Goal: Information Seeking & Learning: Check status

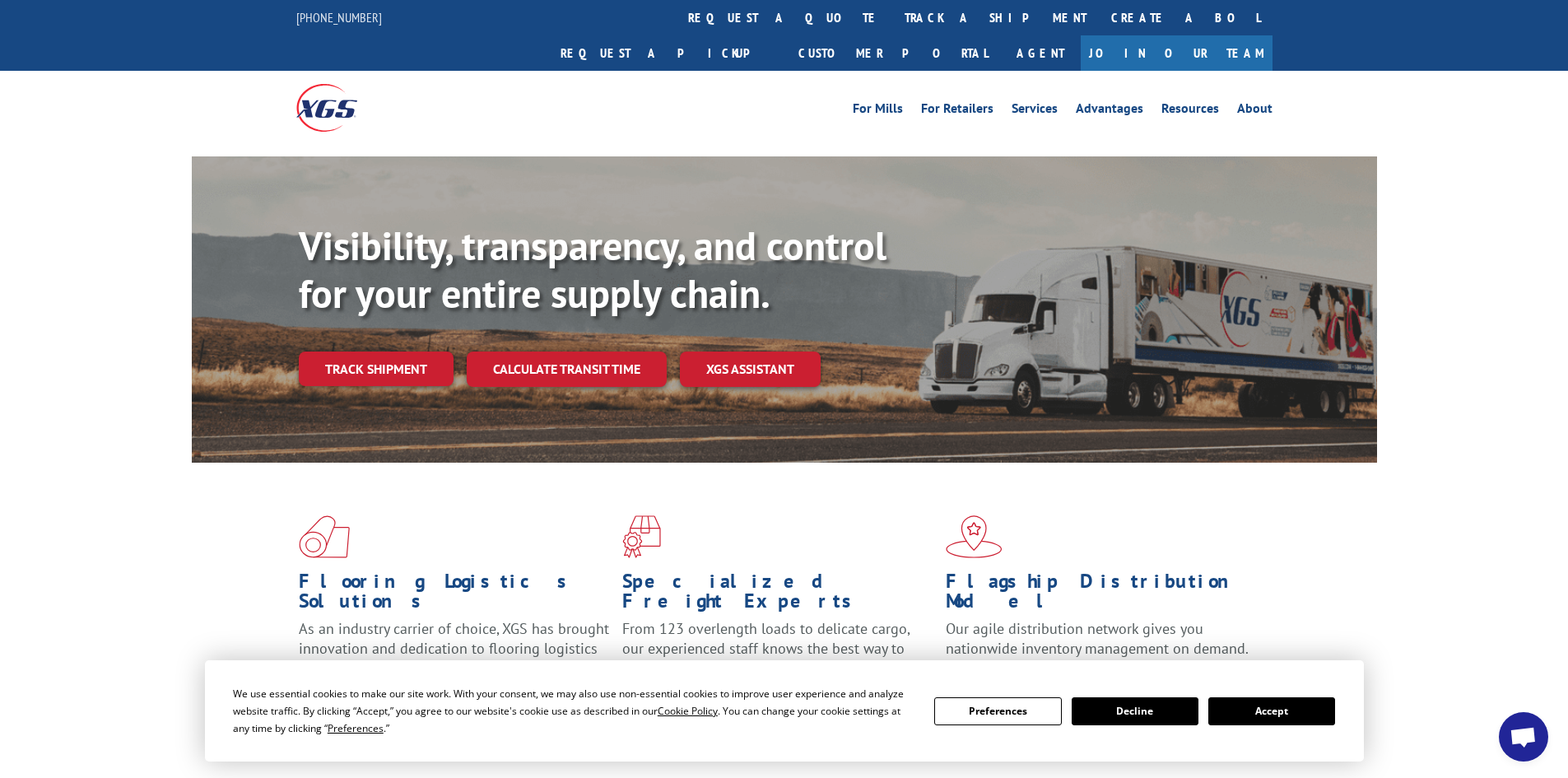
click at [411, 351] on div "Visibility, transparency, and control for your entire supply chain. Track shipm…" at bounding box center [837, 337] width 1078 height 229
click at [409, 352] on link "Track shipment" at bounding box center [375, 369] width 154 height 35
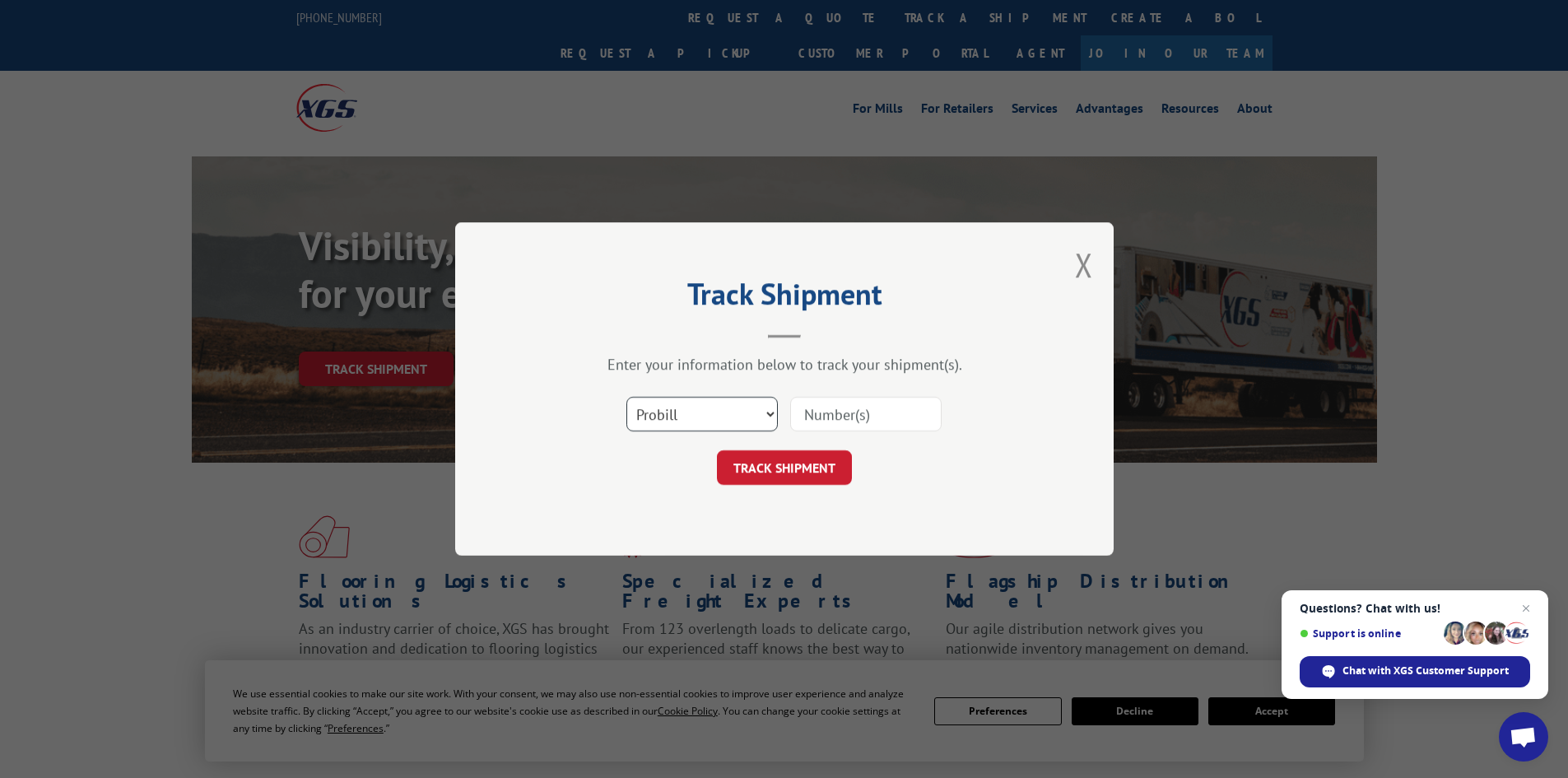
click at [713, 414] on select "Select category... Probill BOL PO" at bounding box center [702, 414] width 152 height 35
select select "bol"
click at [626, 397] on select "Select category... Probill BOL PO" at bounding box center [702, 414] width 152 height 35
click at [860, 417] on input at bounding box center [866, 414] width 152 height 35
paste input "6022768"
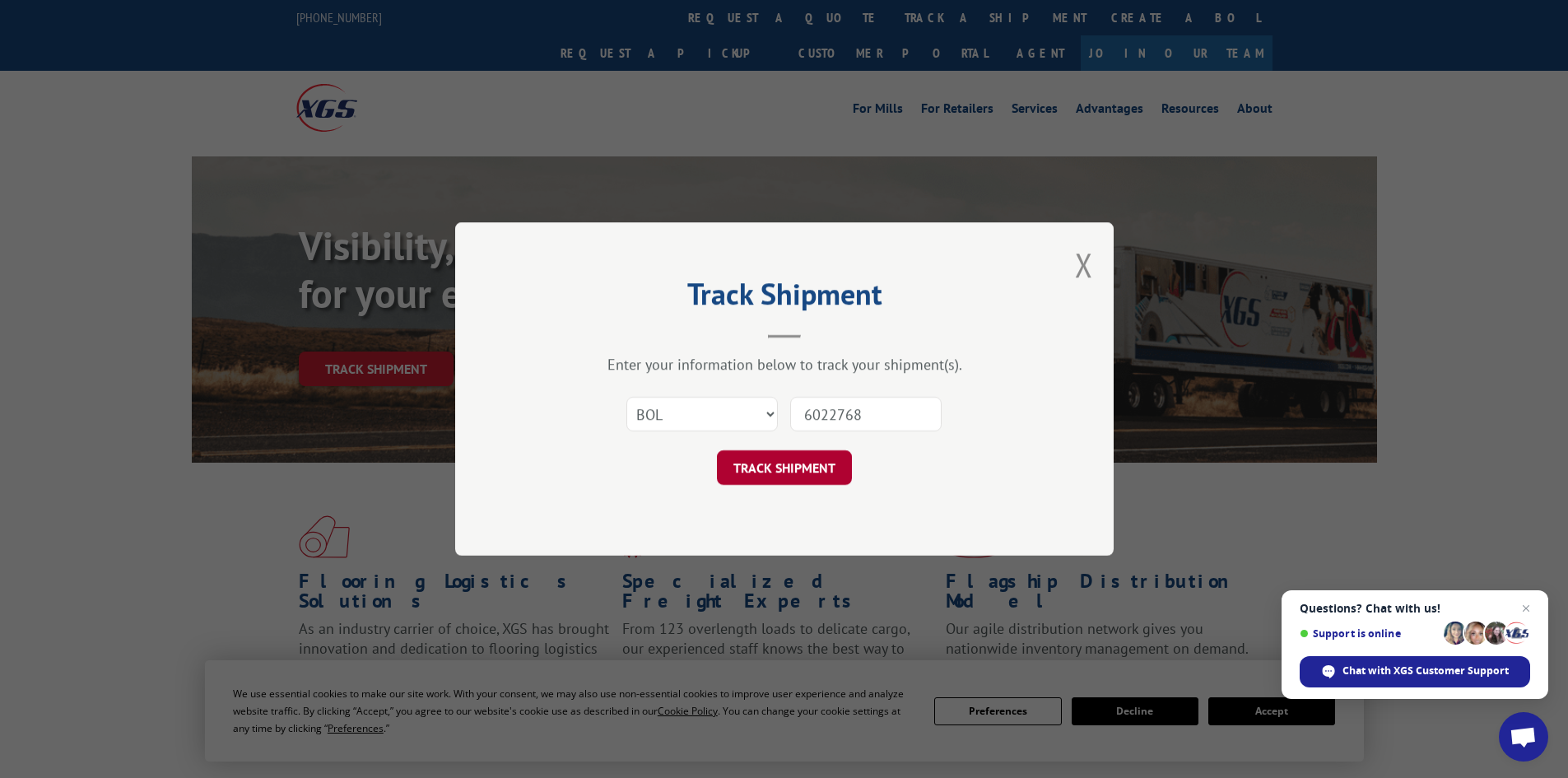
type input "6022768"
click at [785, 462] on button "TRACK SHIPMENT" at bounding box center [784, 467] width 135 height 35
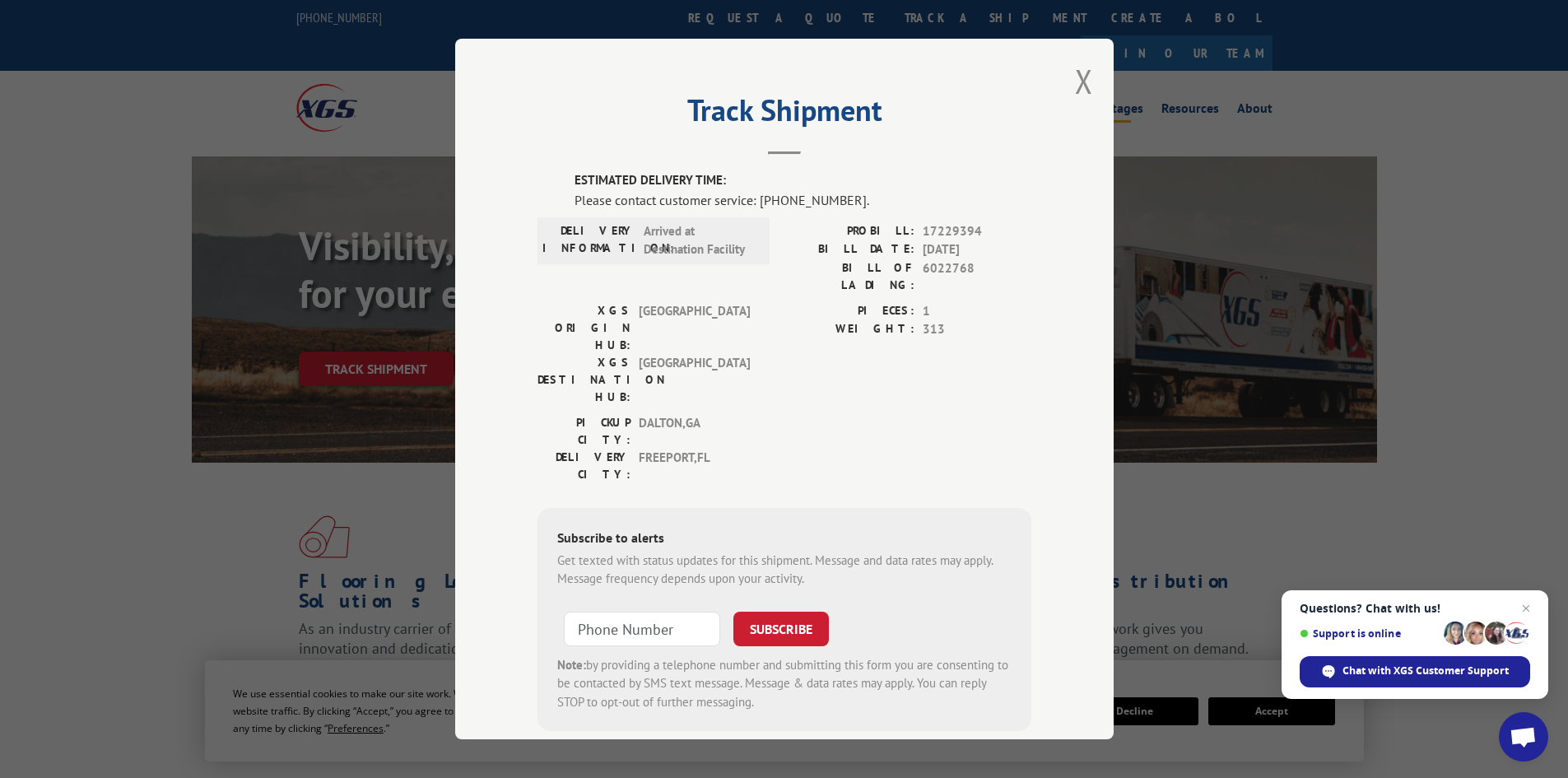
click at [1080, 78] on button "Close modal" at bounding box center [1083, 81] width 18 height 44
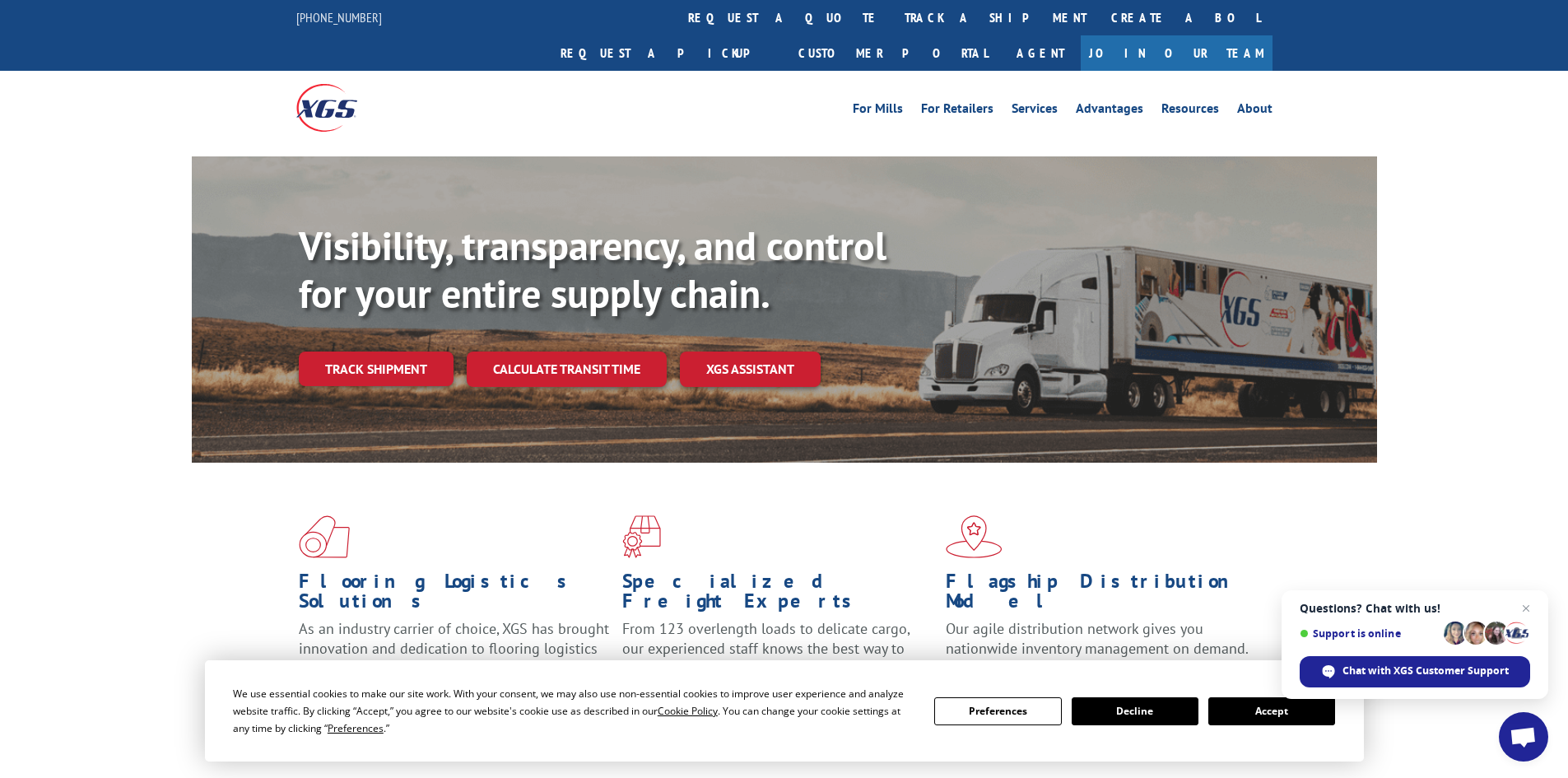
click at [405, 352] on link "Track shipment" at bounding box center [375, 369] width 154 height 35
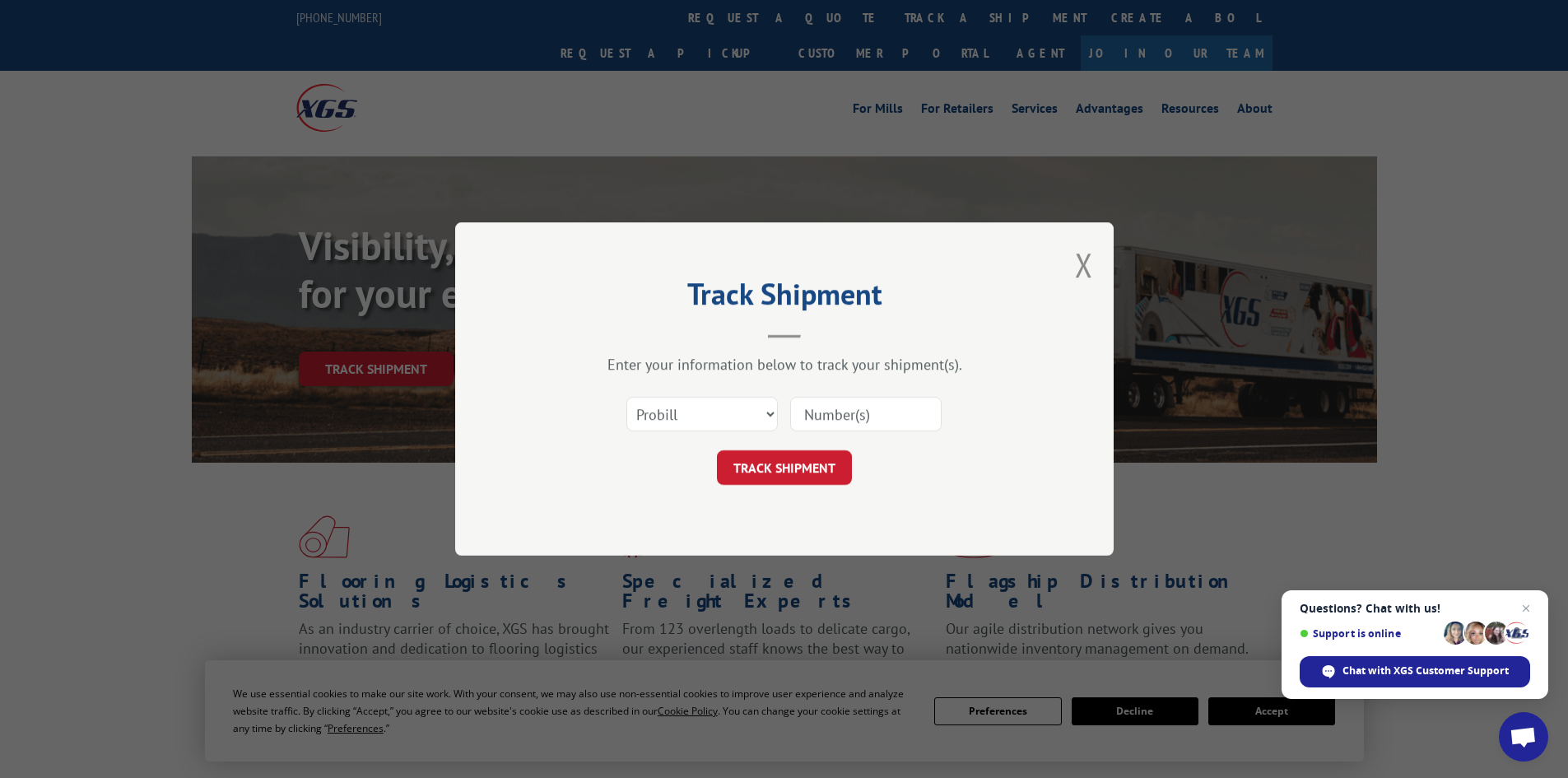
click at [740, 396] on div "Select category... Probill BOL PO" at bounding box center [702, 414] width 150 height 38
click at [740, 408] on select "Select category... Probill BOL PO" at bounding box center [702, 414] width 152 height 35
select select "bol"
click at [626, 397] on select "Select category... Probill BOL PO" at bounding box center [702, 414] width 152 height 35
click at [855, 410] on input at bounding box center [866, 414] width 152 height 35
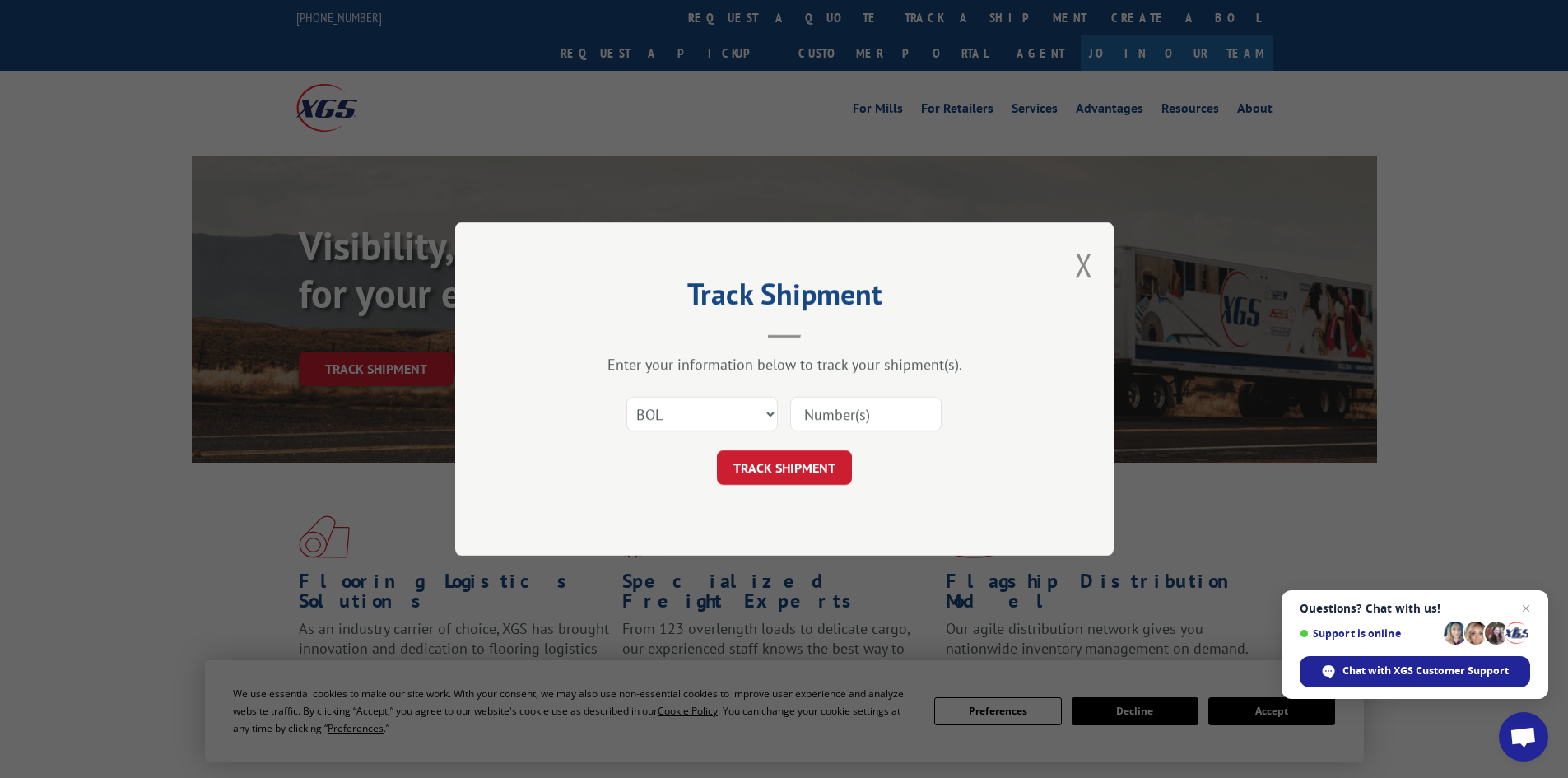
paste input "5211904"
type input "5211904"
drag, startPoint x: 820, startPoint y: 464, endPoint x: 847, endPoint y: 466, distance: 27.1
click at [821, 464] on button "TRACK SHIPMENT" at bounding box center [784, 467] width 135 height 35
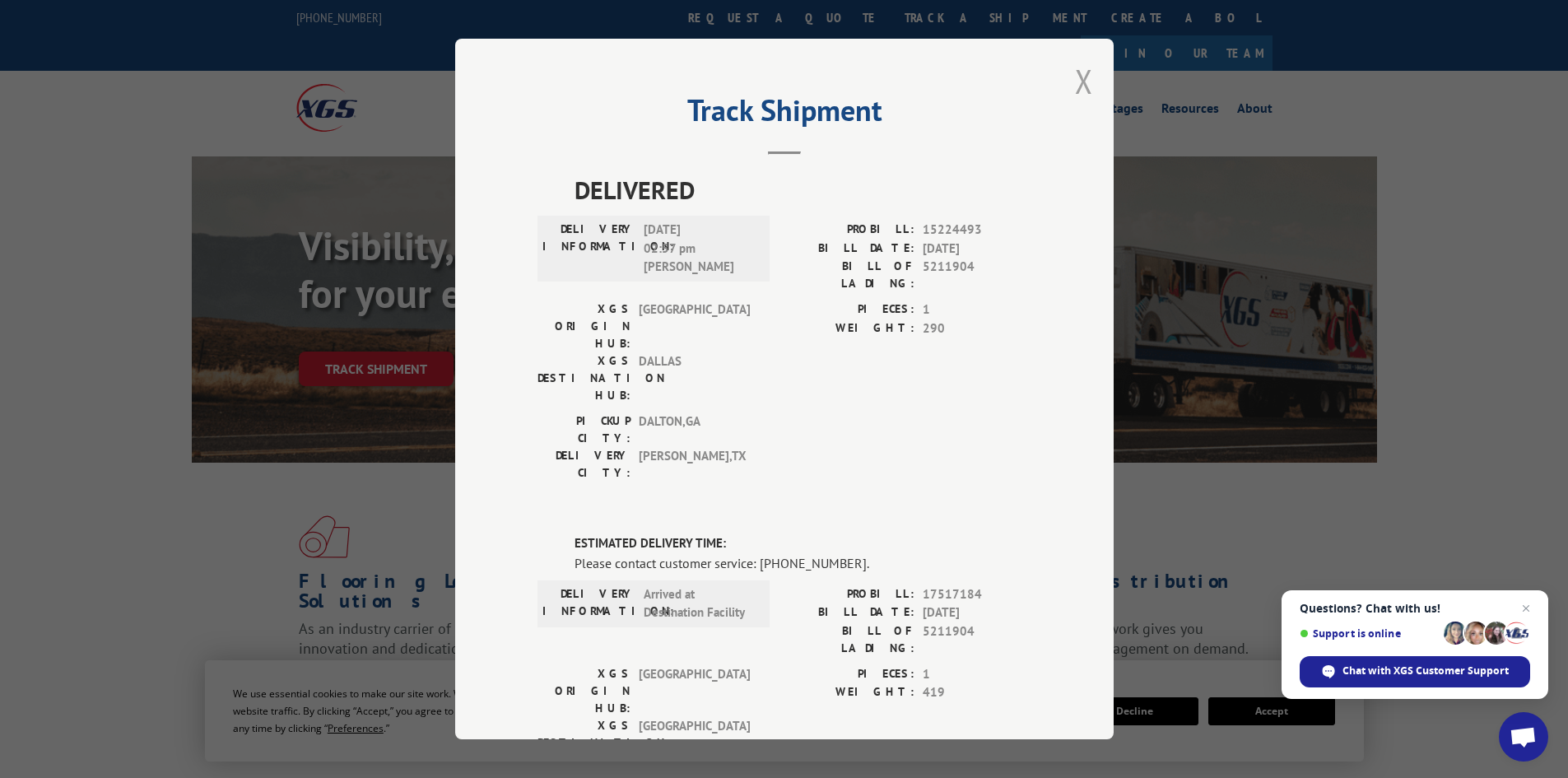
click at [1075, 80] on button "Close modal" at bounding box center [1083, 81] width 18 height 44
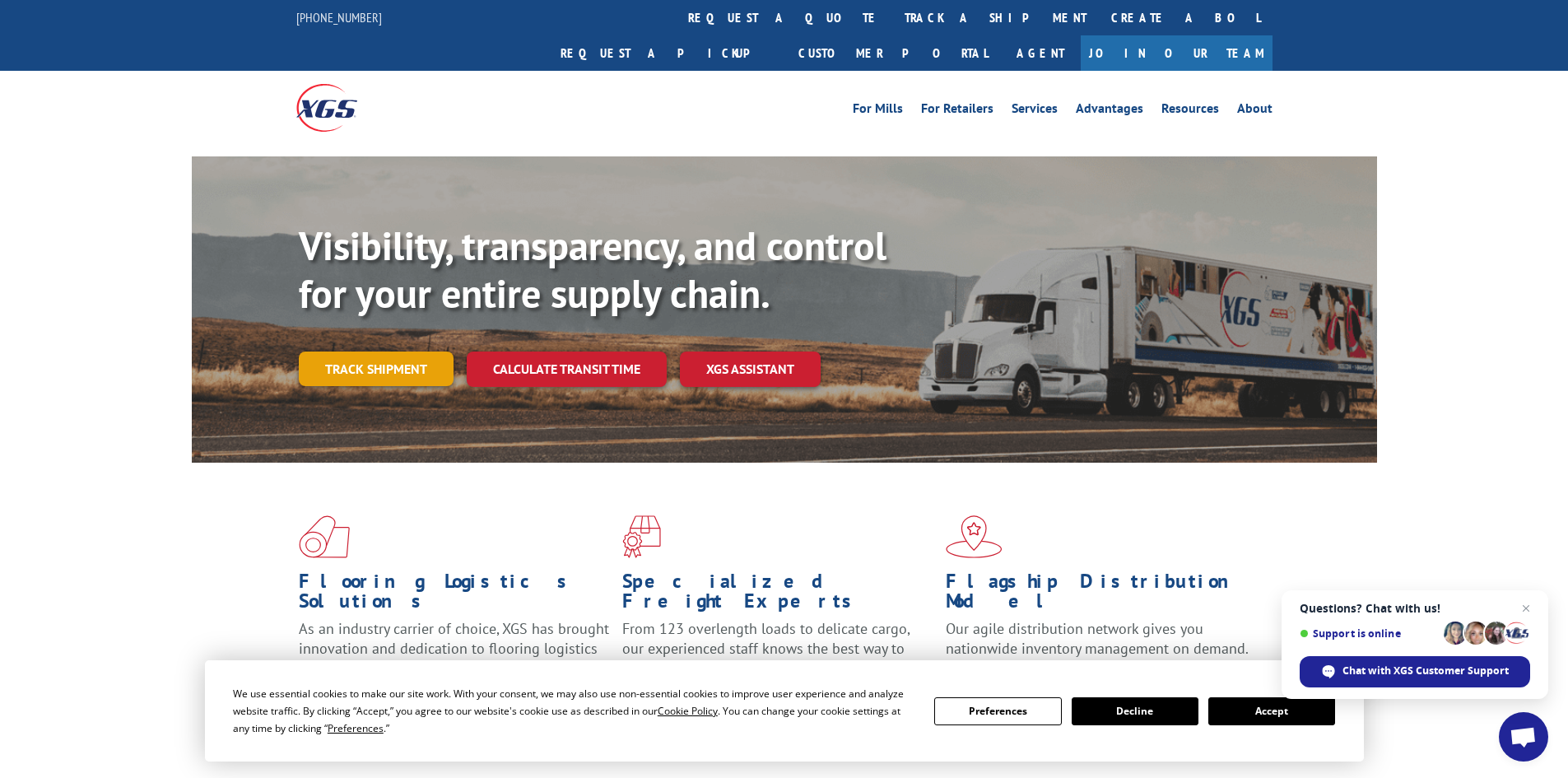
click at [371, 352] on link "Track shipment" at bounding box center [375, 369] width 154 height 35
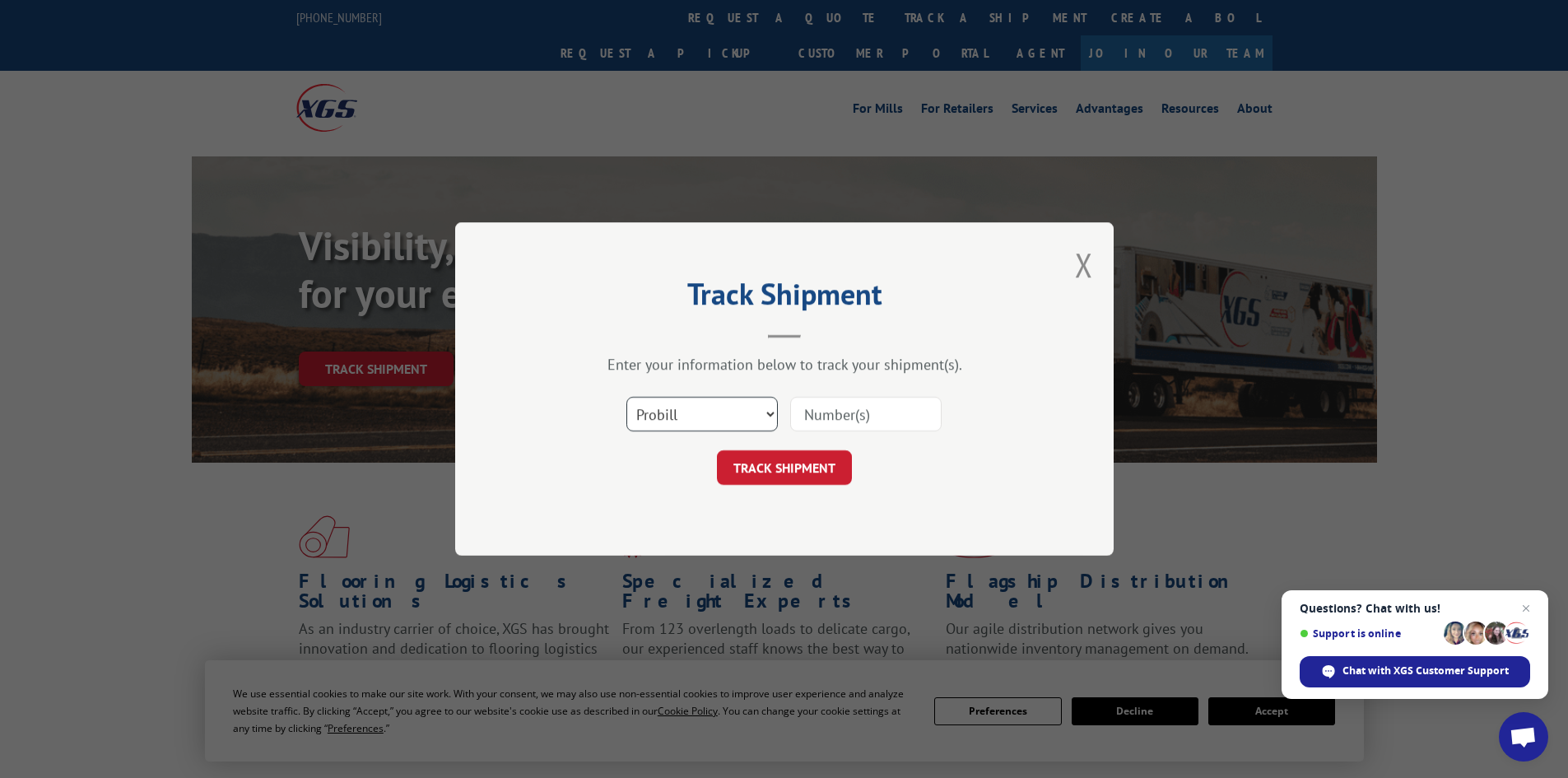
click at [666, 408] on select "Select category... Probill BOL PO" at bounding box center [702, 414] width 152 height 35
select select "bol"
click at [626, 397] on select "Select category... Probill BOL PO" at bounding box center [702, 414] width 152 height 35
click at [882, 410] on input at bounding box center [866, 414] width 152 height 35
paste input "5218159"
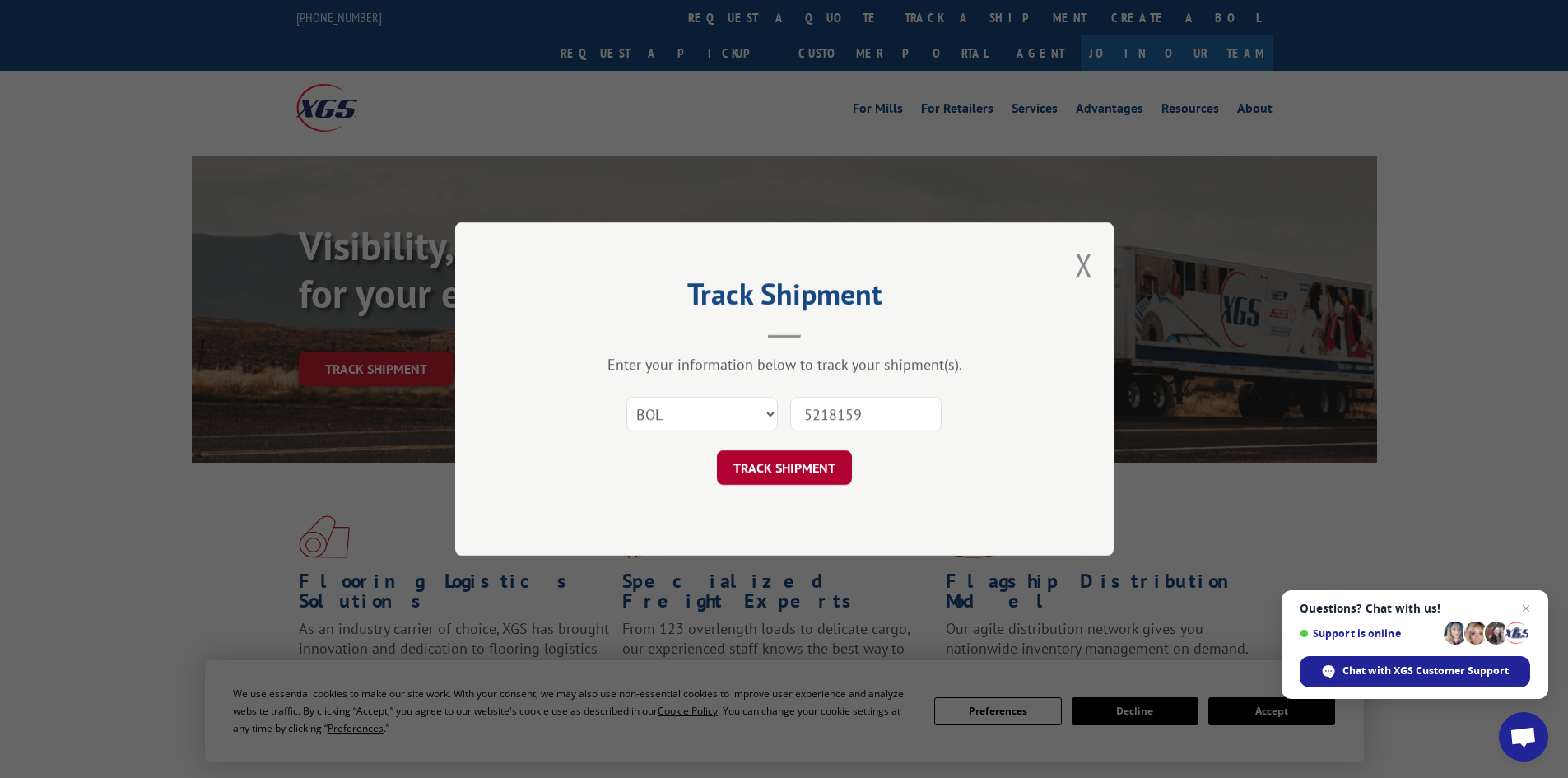
type input "5218159"
click at [800, 459] on button "TRACK SHIPMENT" at bounding box center [784, 467] width 135 height 35
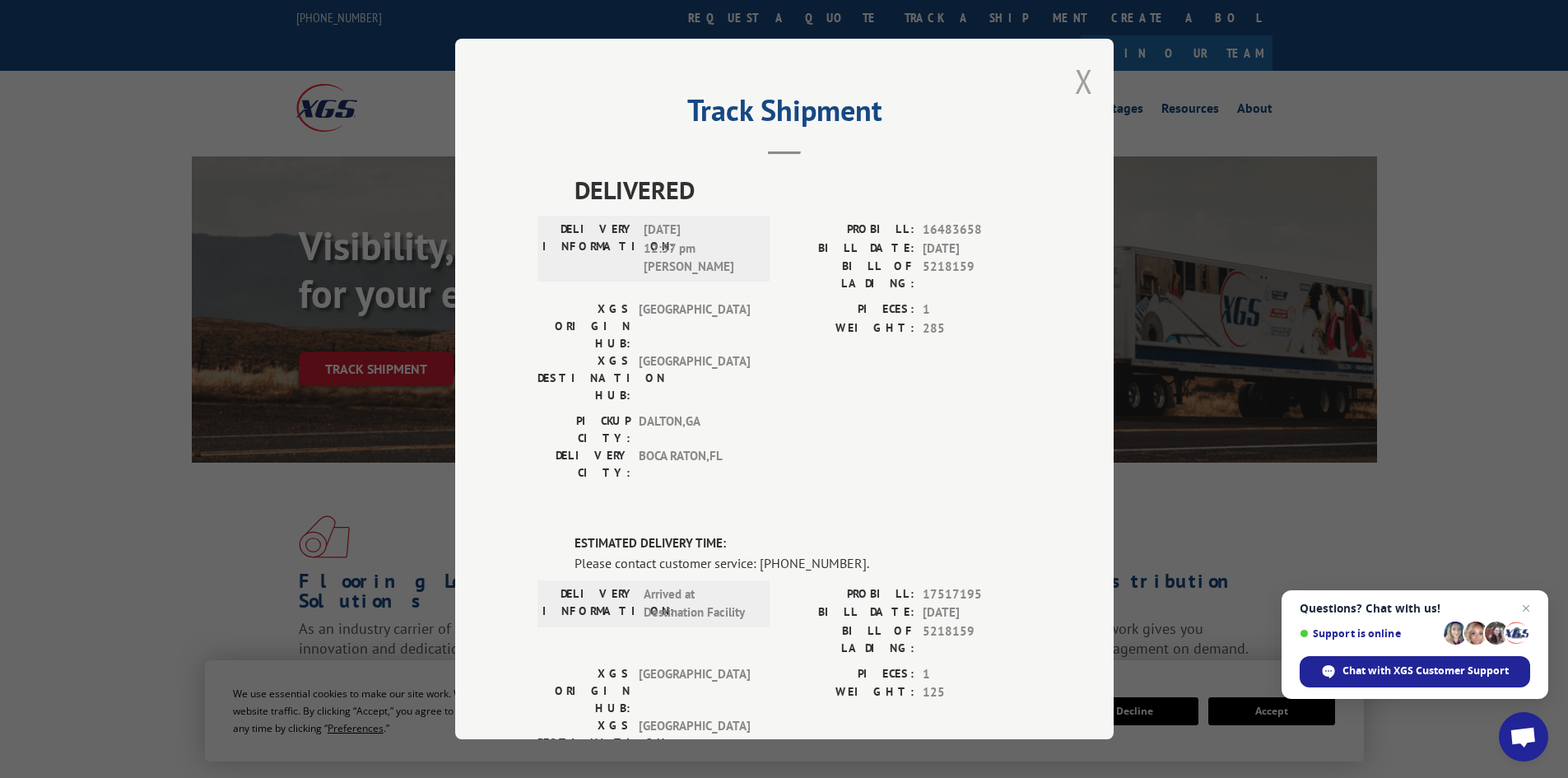
click at [1075, 79] on button "Close modal" at bounding box center [1083, 81] width 18 height 44
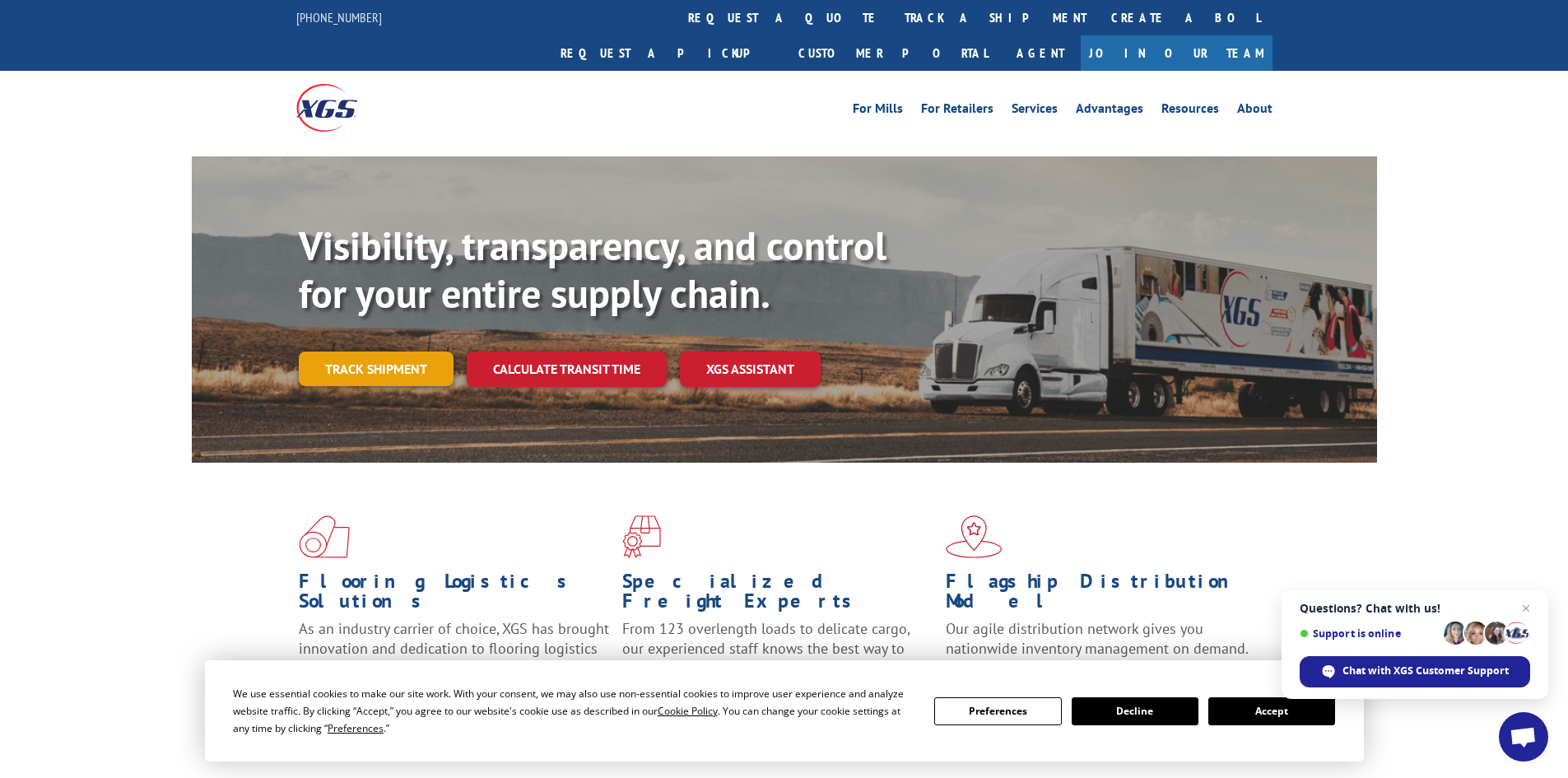
click at [376, 352] on link "Track shipment" at bounding box center [375, 369] width 154 height 35
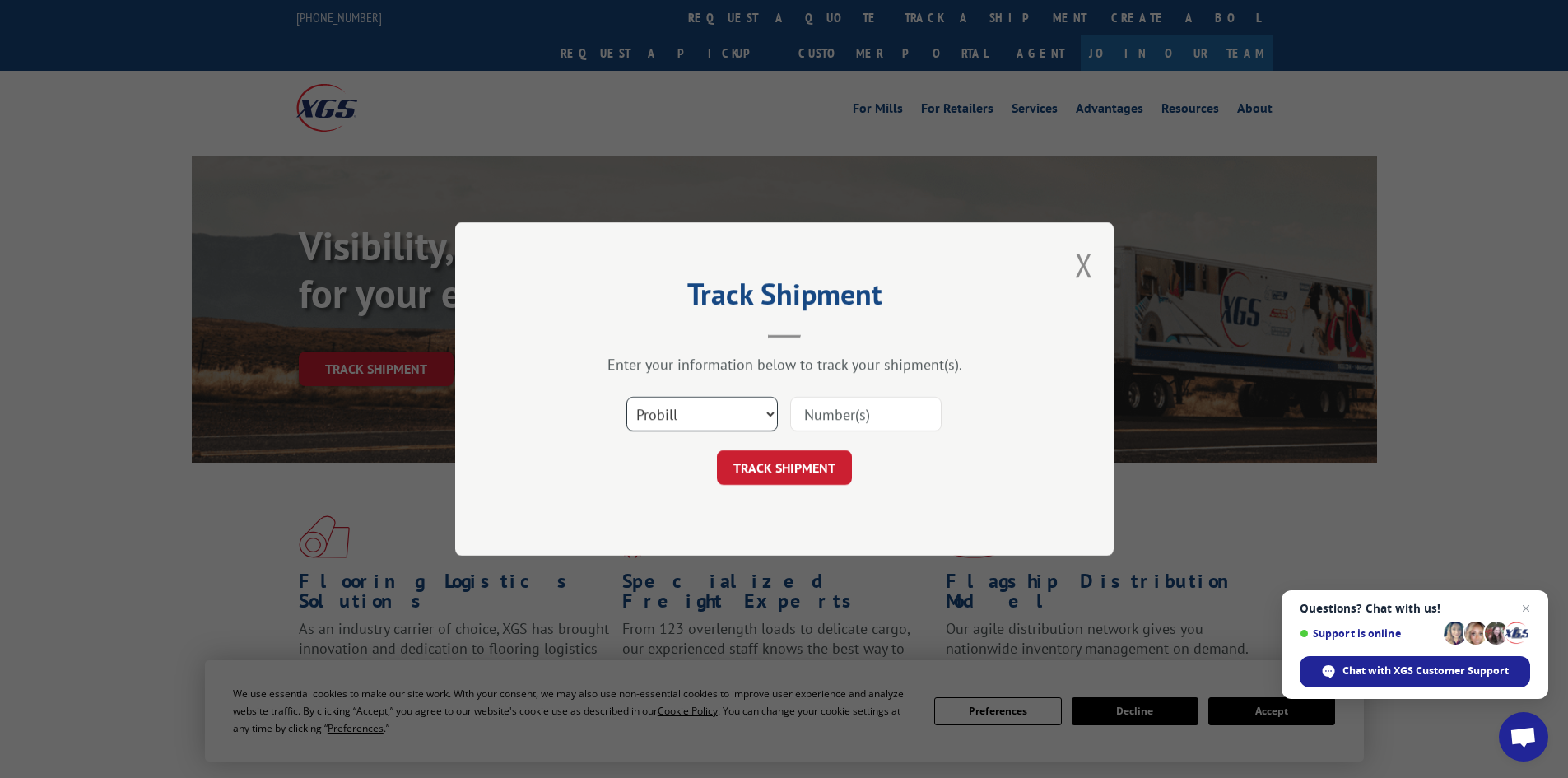
click at [720, 412] on select "Select category... Probill BOL PO" at bounding box center [702, 414] width 152 height 35
select select "bol"
click at [626, 397] on select "Select category... Probill BOL PO" at bounding box center [702, 414] width 152 height 35
click at [853, 417] on input at bounding box center [866, 414] width 152 height 35
paste input "5218159"
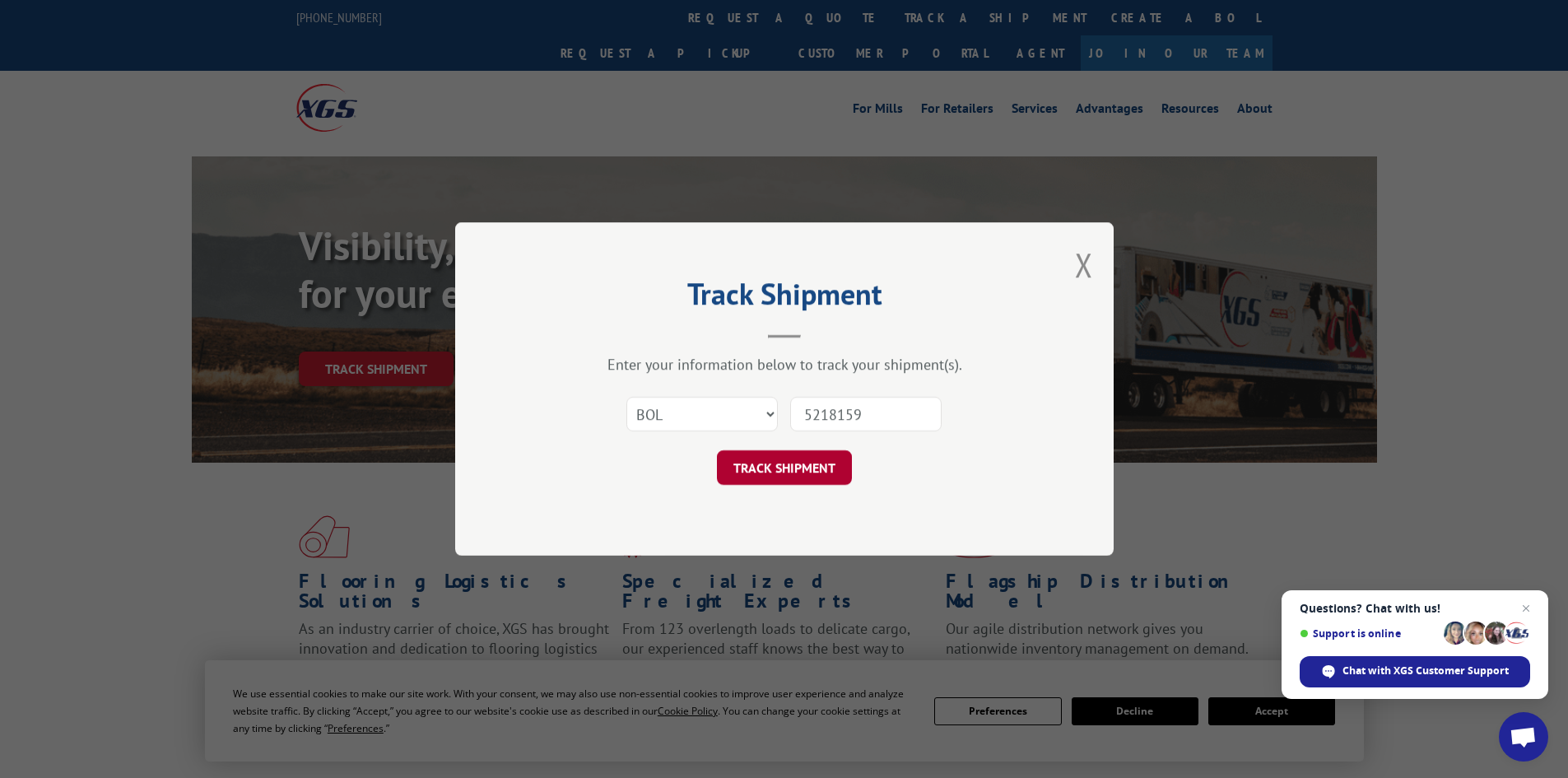
type input "5218159"
click at [781, 461] on button "TRACK SHIPMENT" at bounding box center [784, 467] width 135 height 35
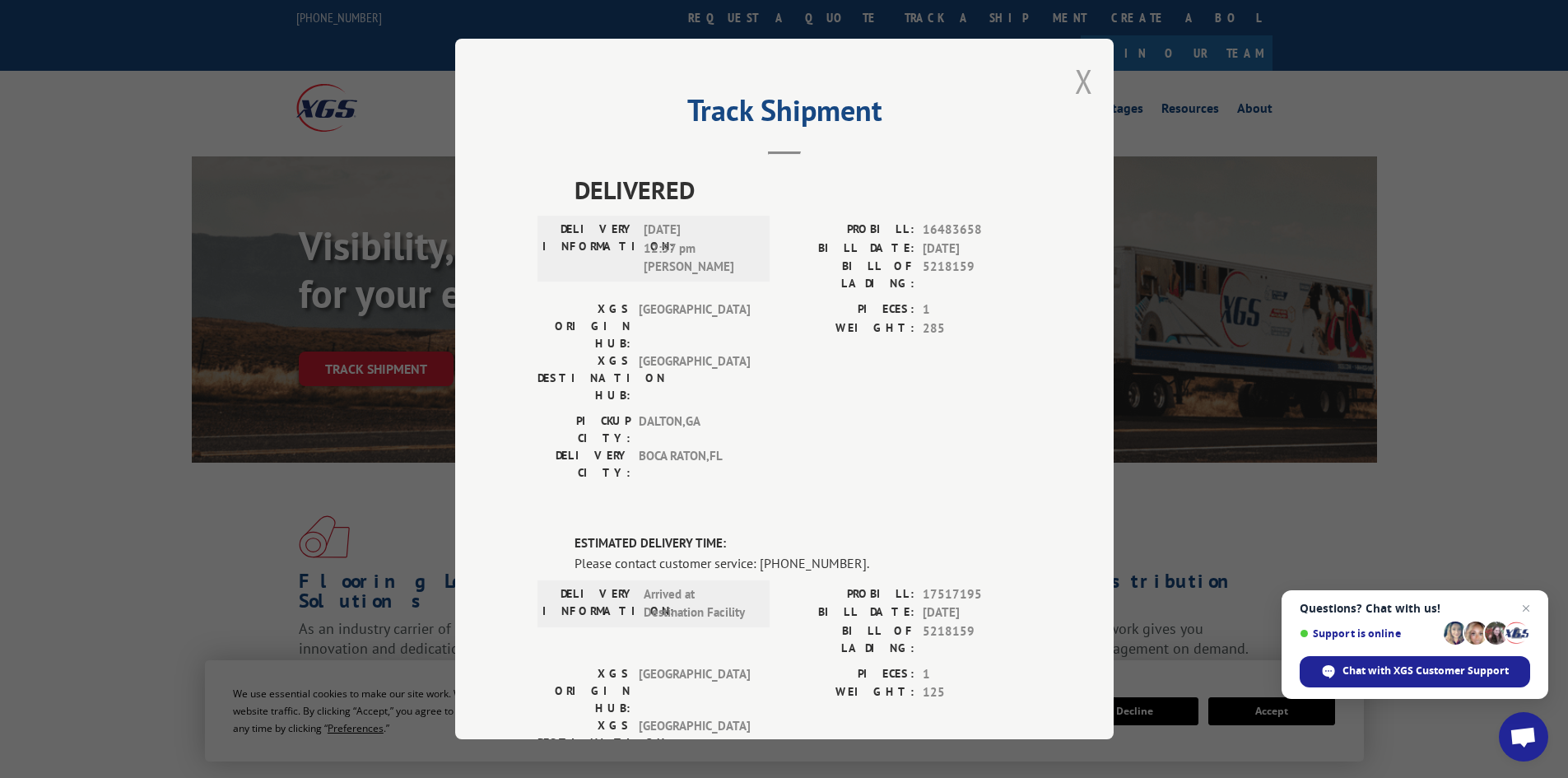
click at [1075, 72] on button "Close modal" at bounding box center [1083, 81] width 18 height 44
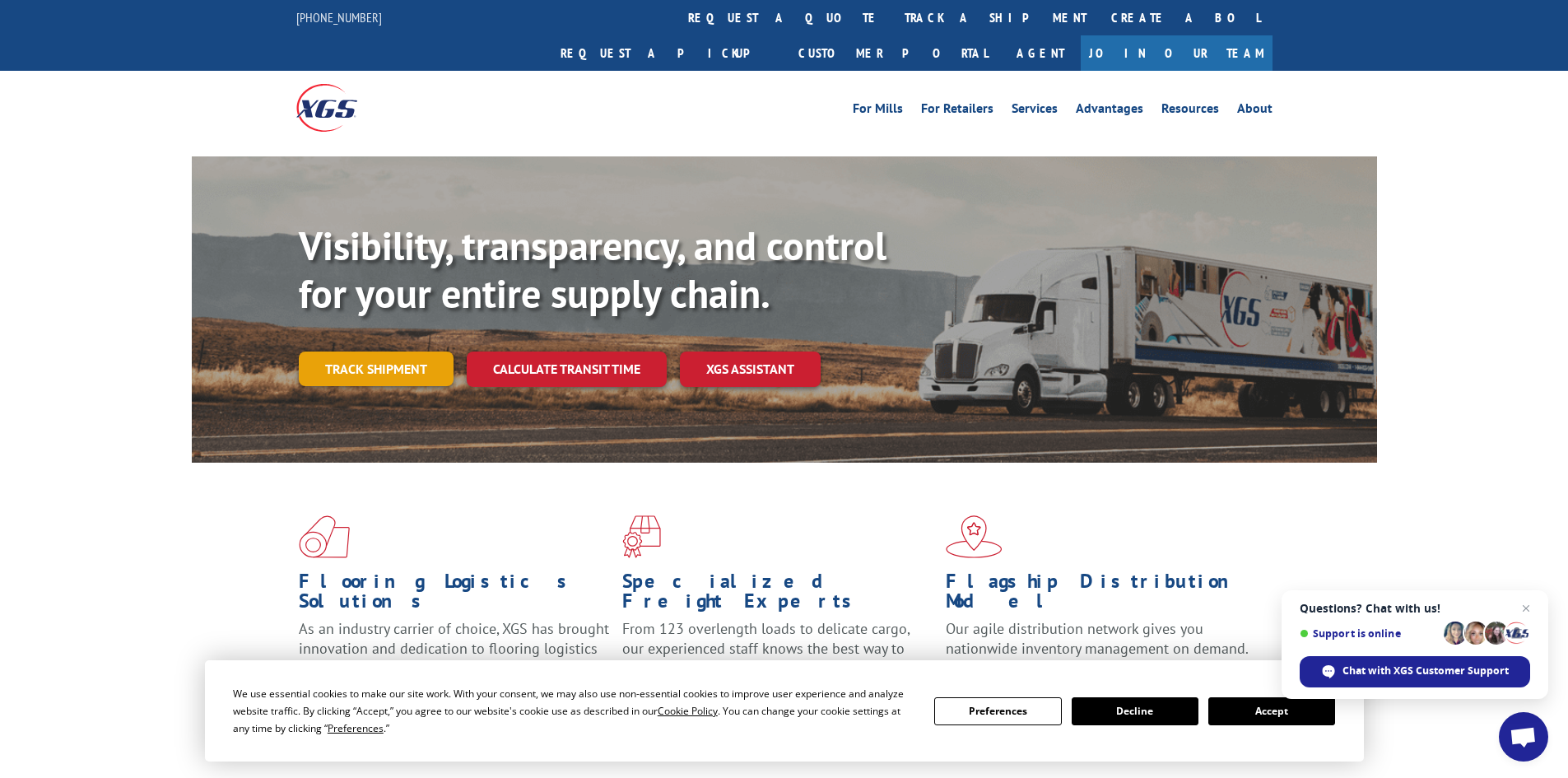
click at [378, 352] on link "Track shipment" at bounding box center [375, 369] width 154 height 35
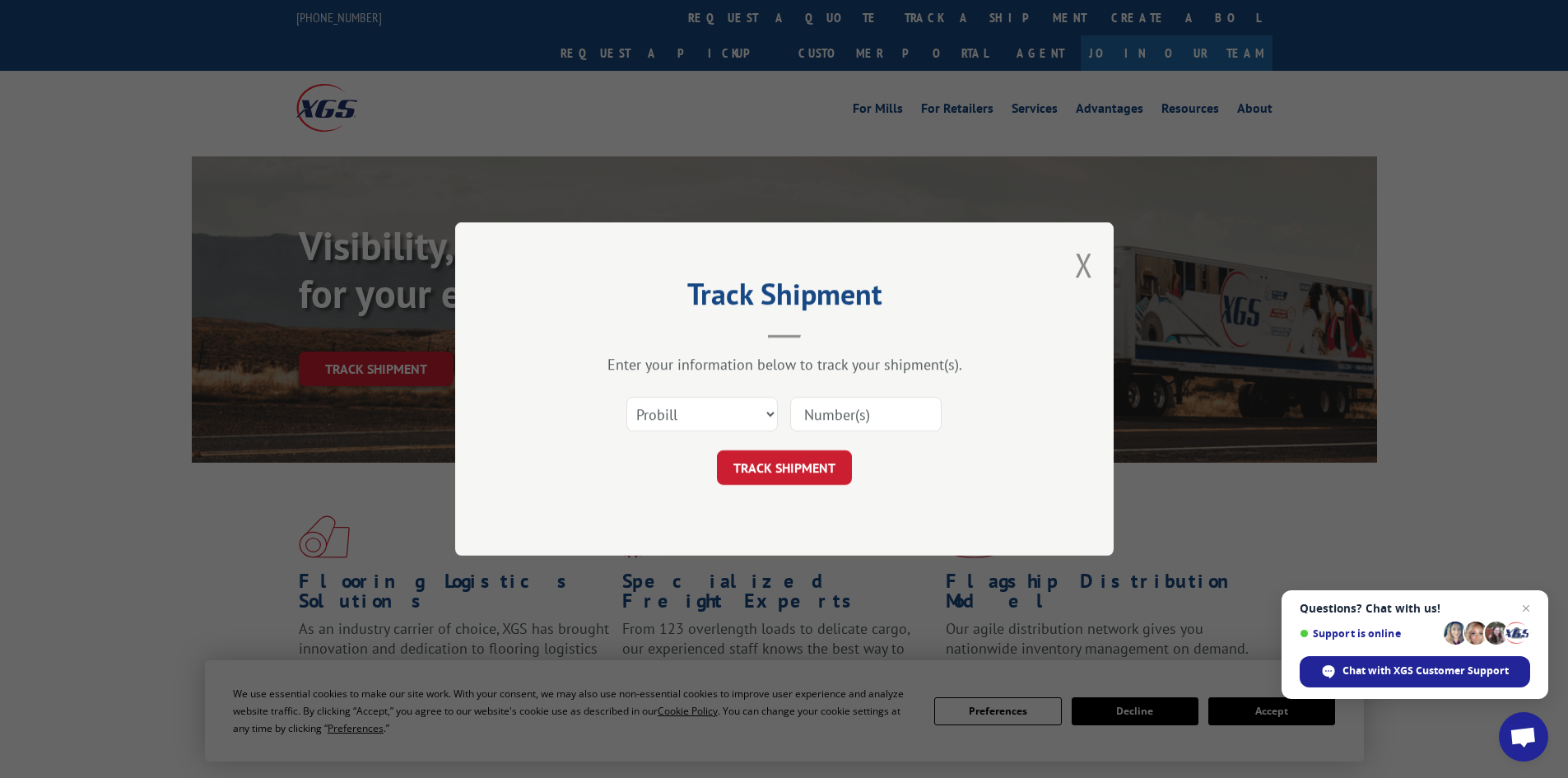
click at [834, 413] on input at bounding box center [866, 414] width 152 height 35
paste input "17229394"
type input "17229394"
click at [796, 457] on button "TRACK SHIPMENT" at bounding box center [784, 467] width 135 height 35
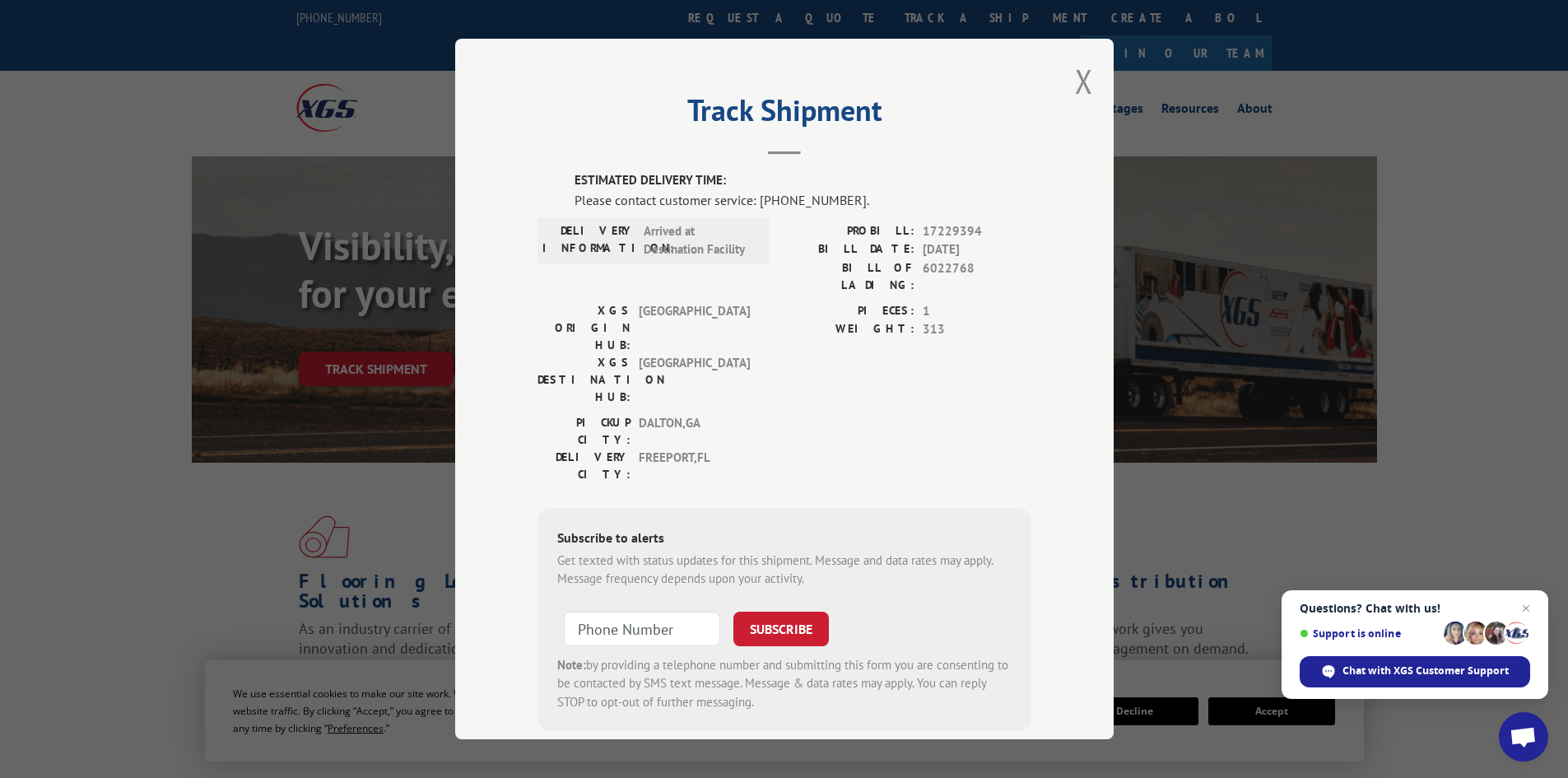
click at [1064, 82] on div "Track Shipment ESTIMATED DELIVERY TIME: Please contact customer service: [PHONE…" at bounding box center [785, 389] width 659 height 700
click at [1075, 73] on button "Close modal" at bounding box center [1083, 81] width 18 height 44
